Goal: Task Accomplishment & Management: Use online tool/utility

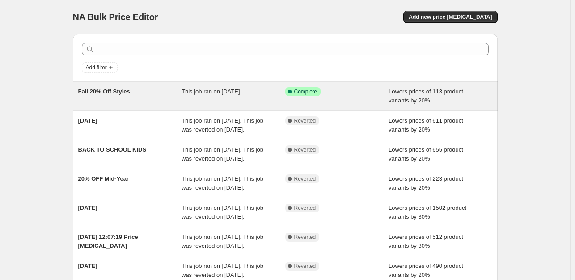
click at [114, 88] on span "Fall 20% Off Styles" at bounding box center [104, 91] width 52 height 7
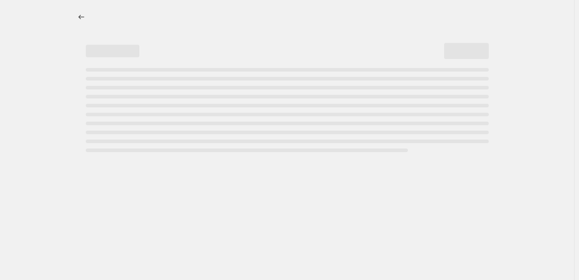
select select "percentage"
select select "collection"
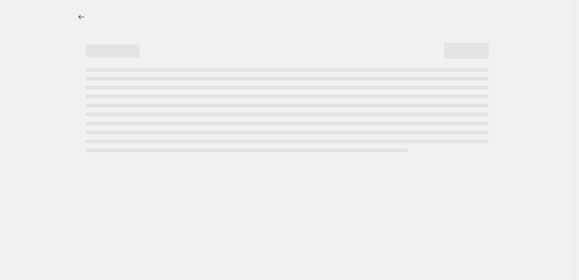
select select "collection"
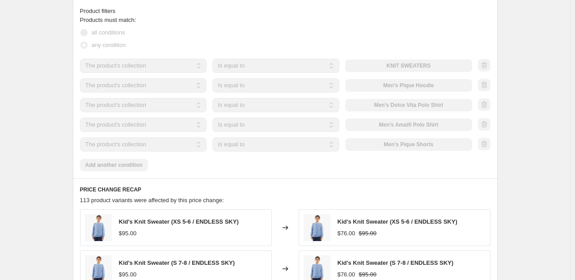
scroll to position [581, 0]
